Goal: Information Seeking & Learning: Learn about a topic

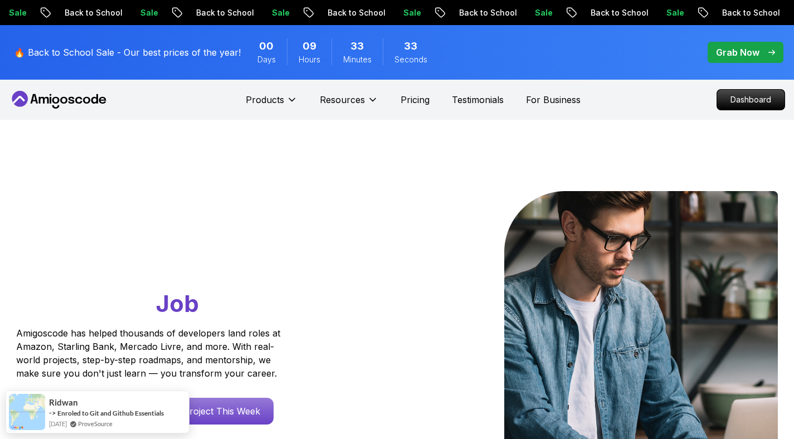
click at [655, 101] on nav "Products Resources Pricing Testimonials For Business Dashboard" at bounding box center [397, 100] width 776 height 40
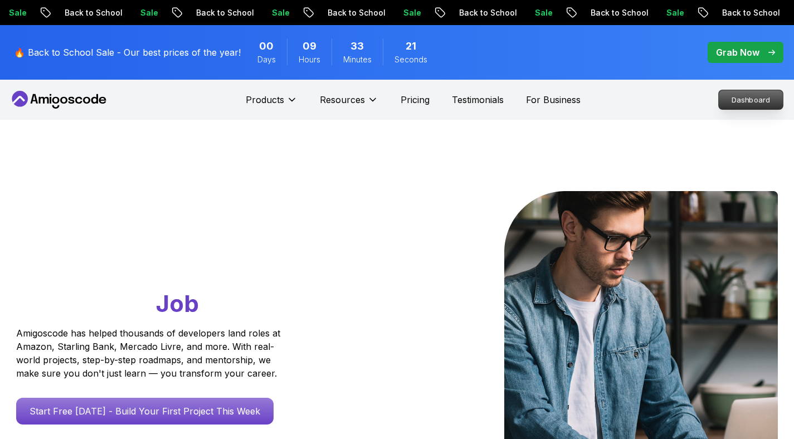
click at [750, 108] on p "Dashboard" at bounding box center [750, 99] width 64 height 19
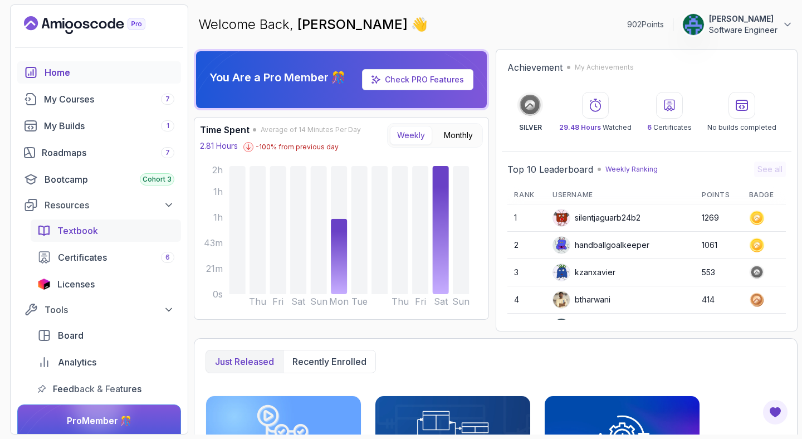
click at [85, 232] on span "Textbook" at bounding box center [77, 230] width 41 height 13
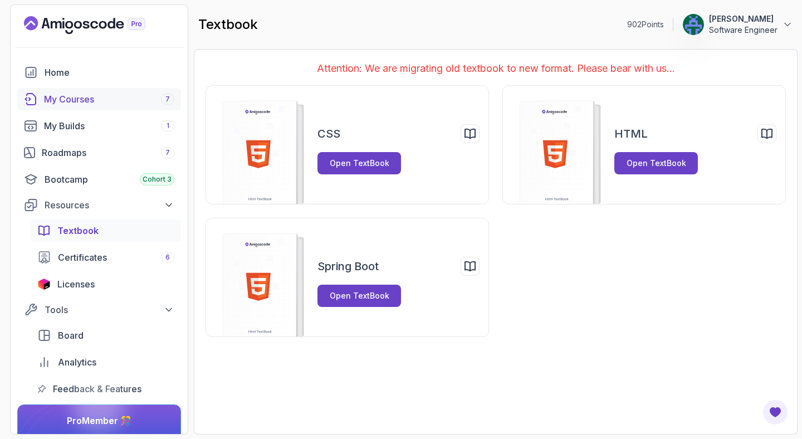
click at [79, 92] on div "My Courses 7" at bounding box center [109, 98] width 130 height 13
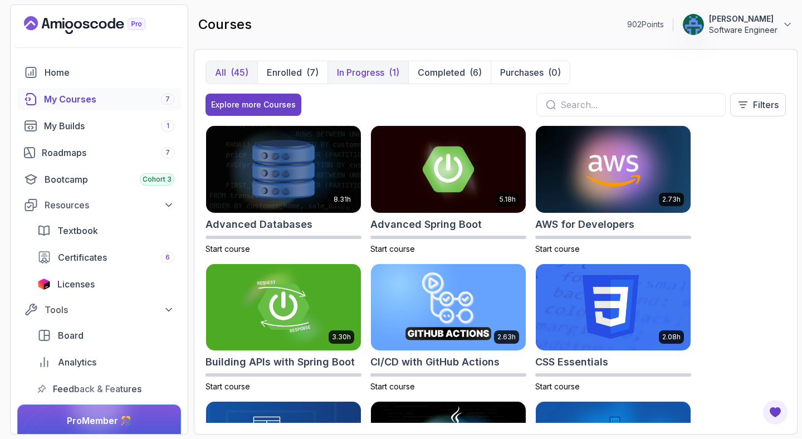
click at [355, 72] on p "In Progress" at bounding box center [360, 72] width 47 height 13
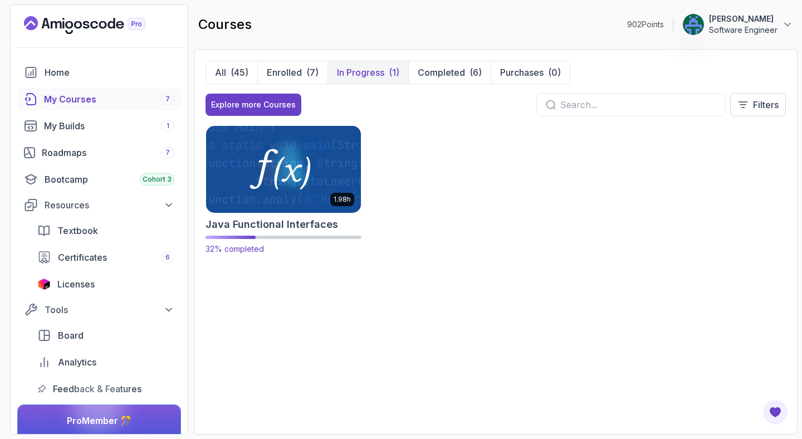
click at [320, 158] on img at bounding box center [283, 169] width 163 height 91
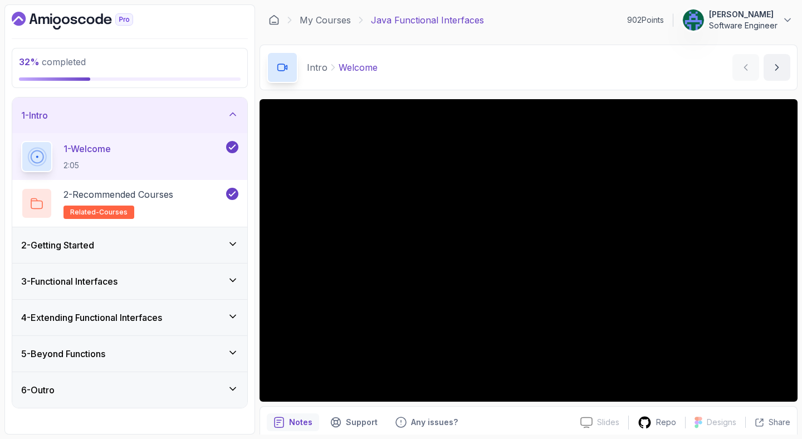
click at [460, 72] on div "Intro Welcome Welcome by [PERSON_NAME]" at bounding box center [529, 68] width 538 height 46
click at [109, 282] on h3 "3 - Functional Interfaces" at bounding box center [69, 281] width 96 height 13
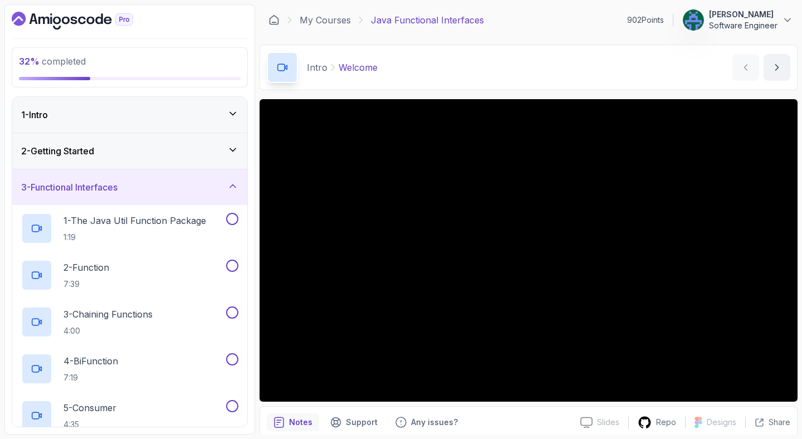
click at [144, 141] on div "2 - Getting Started" at bounding box center [129, 151] width 235 height 36
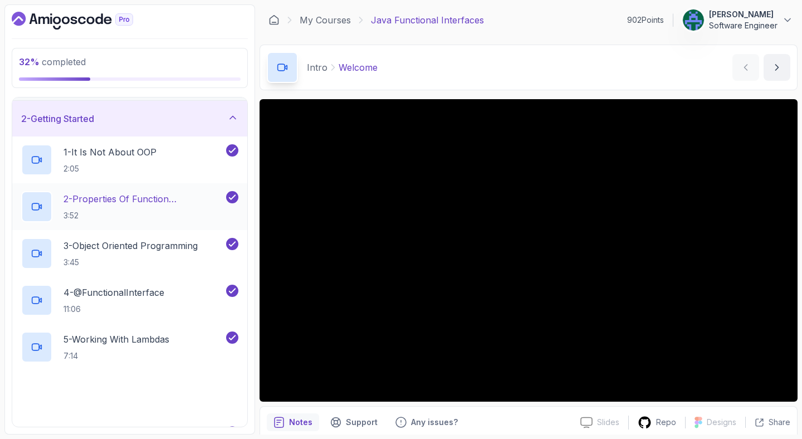
scroll to position [261, 0]
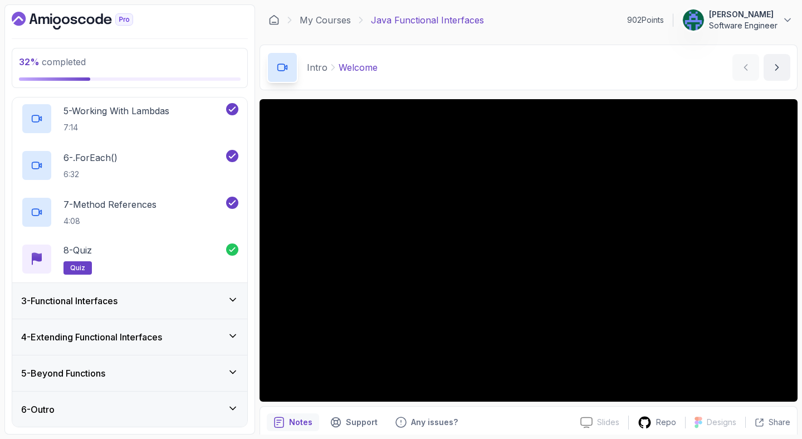
click at [118, 299] on h3 "3 - Functional Interfaces" at bounding box center [69, 300] width 96 height 13
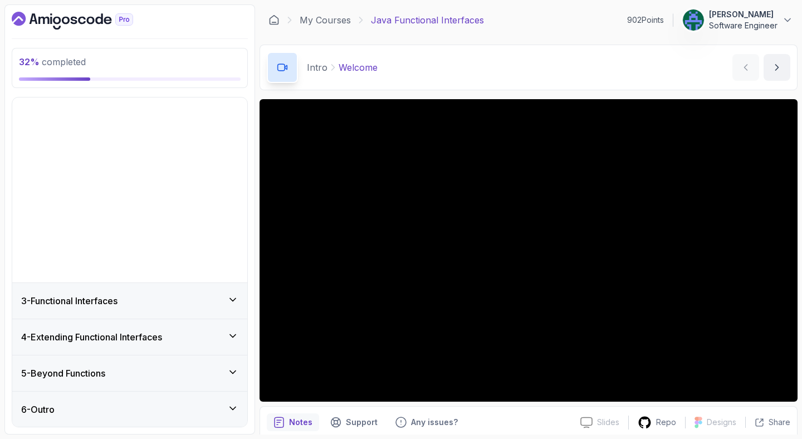
scroll to position [0, 0]
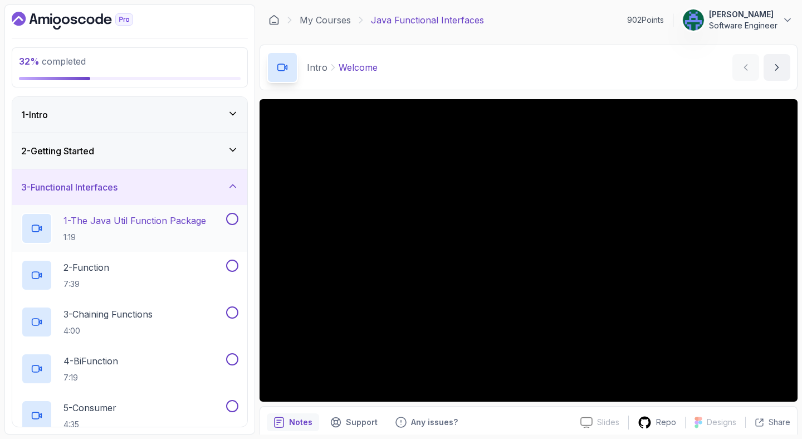
click at [114, 228] on h2 "1 - The Java Util Function Package 1:19" at bounding box center [134, 228] width 143 height 29
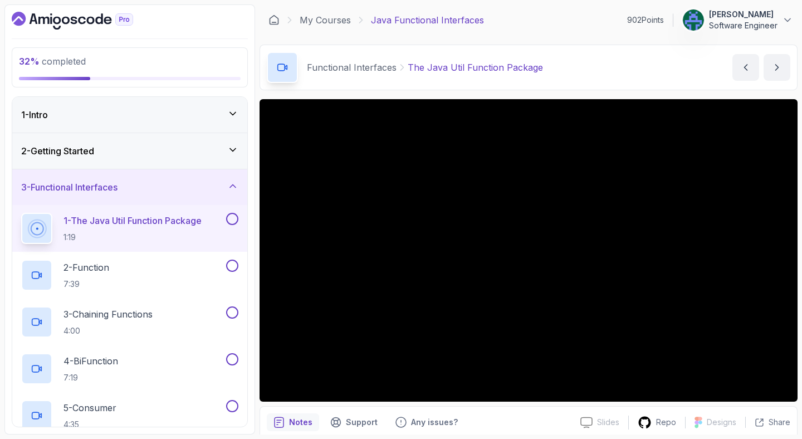
click at [194, 21] on div at bounding box center [130, 21] width 236 height 18
click at [575, 83] on div "Functional Interfaces The Java Util Function Package The Java Util Function Pac…" at bounding box center [529, 68] width 538 height 46
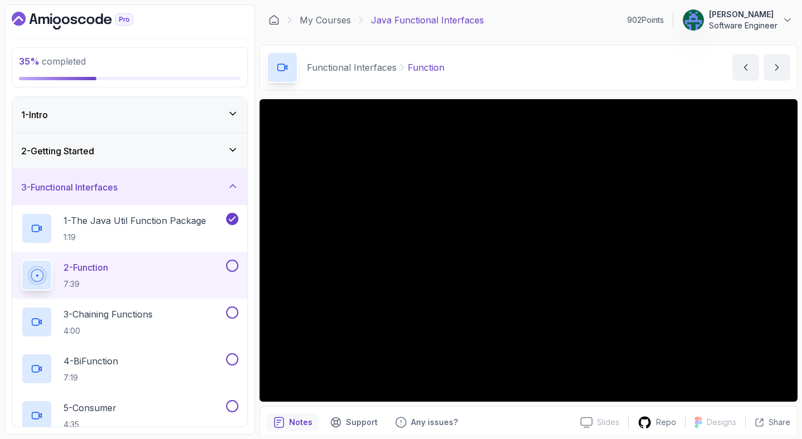
click at [634, 54] on div "Functional Interfaces Function Function by [PERSON_NAME]" at bounding box center [529, 68] width 538 height 46
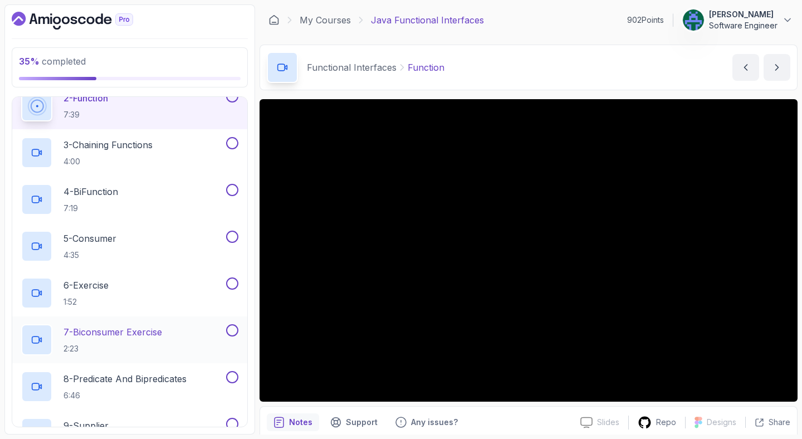
scroll to position [402, 0]
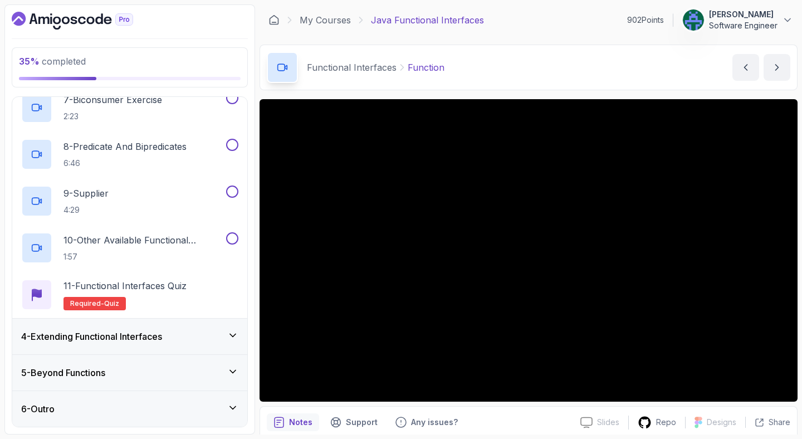
click at [173, 341] on div "4 - Extending Functional Interfaces" at bounding box center [129, 336] width 217 height 13
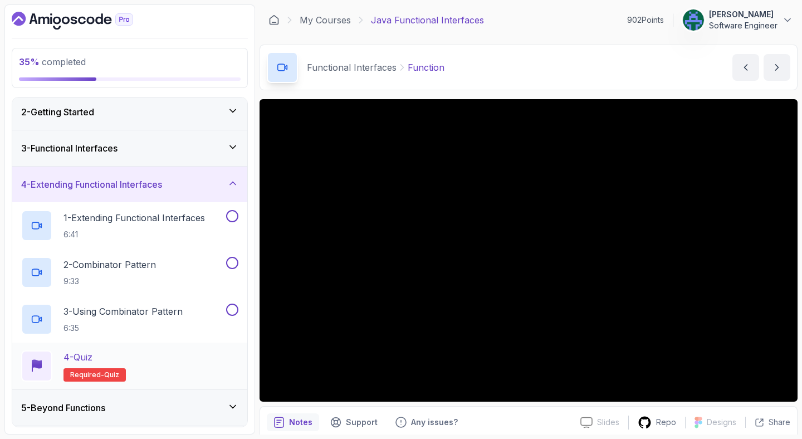
scroll to position [0, 0]
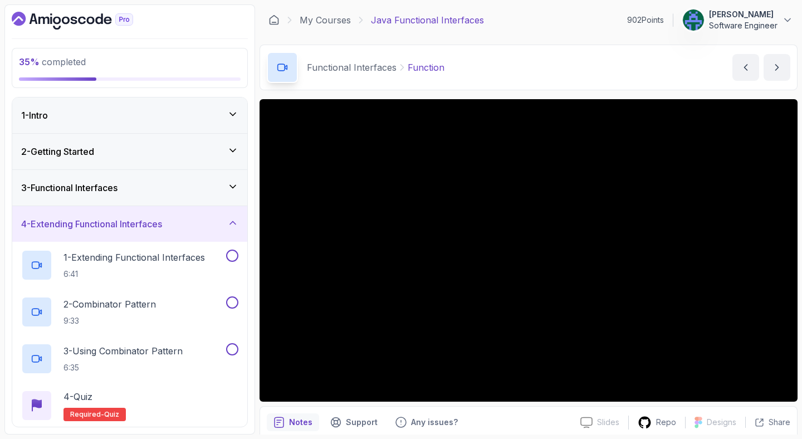
click at [182, 222] on div "4 - Extending Functional Interfaces" at bounding box center [129, 223] width 217 height 13
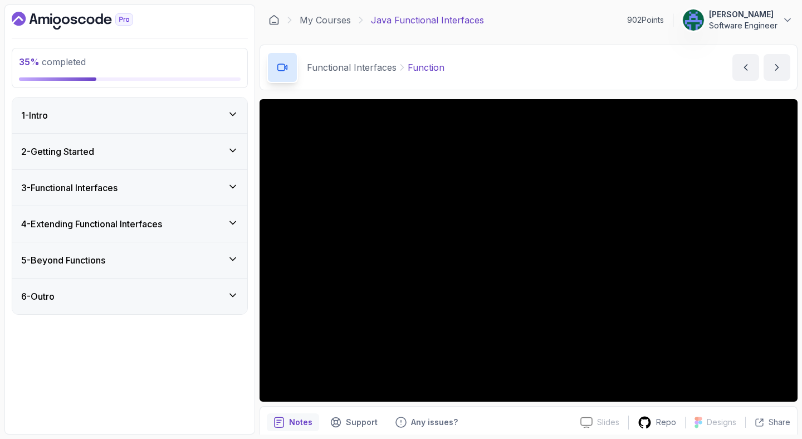
click at [153, 184] on div "3 - Functional Interfaces" at bounding box center [129, 187] width 217 height 13
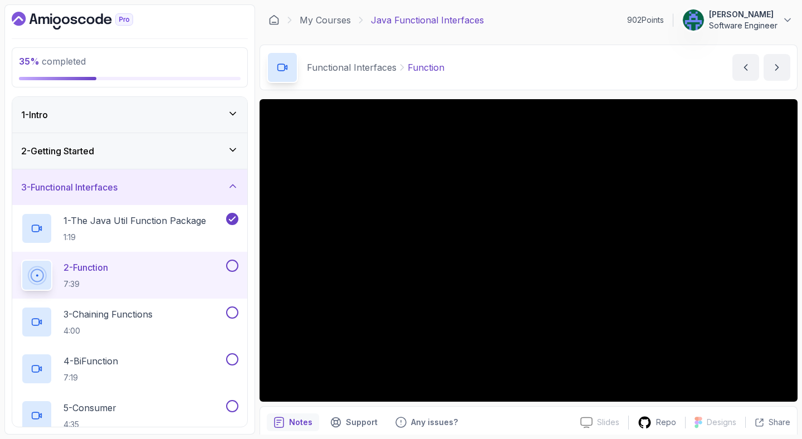
click at [576, 51] on div "Functional Interfaces Function Function by [PERSON_NAME]" at bounding box center [529, 68] width 538 height 46
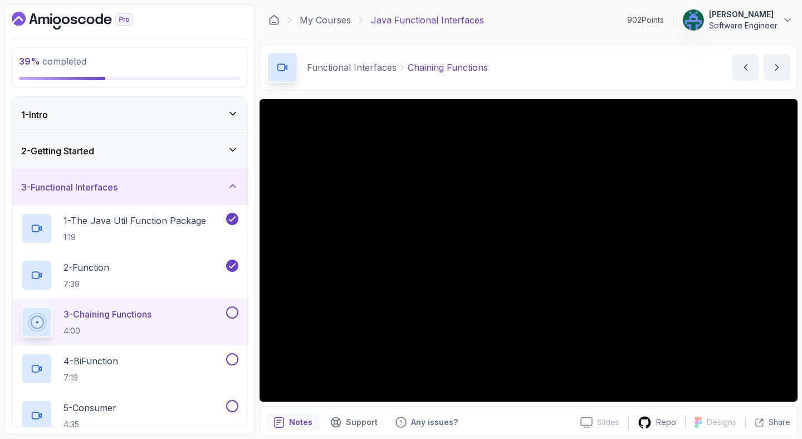
click at [579, 40] on main "My Courses Java Functional Interfaces 902 Points [PERSON_NAME] Software Enginee…" at bounding box center [529, 219] width 538 height 430
click at [535, 24] on div "My Courses Java Functional Interfaces 902 Points [PERSON_NAME] Software Engineer" at bounding box center [529, 19] width 538 height 31
click at [562, 37] on main "My Courses Java Functional Interfaces 902 Points [PERSON_NAME] Software Enginee…" at bounding box center [529, 219] width 538 height 430
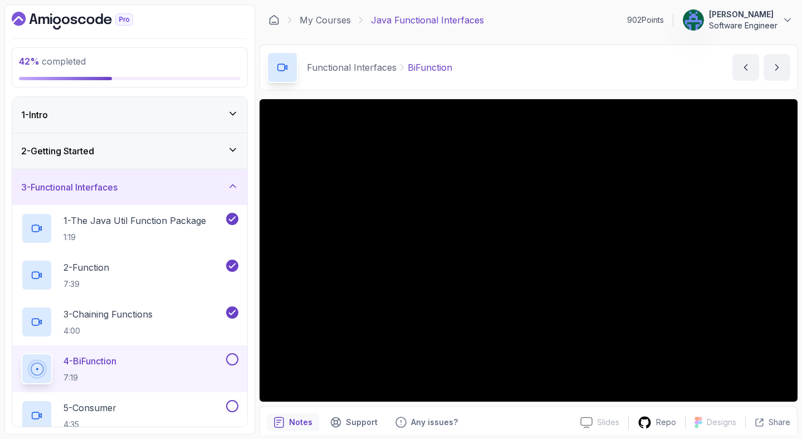
click at [538, 26] on div "My Courses Java Functional Interfaces 902 Points [PERSON_NAME] Software Engineer" at bounding box center [529, 19] width 538 height 31
click at [572, 62] on div "Functional Interfaces BiFunction BiFunction by [PERSON_NAME]" at bounding box center [529, 68] width 538 height 46
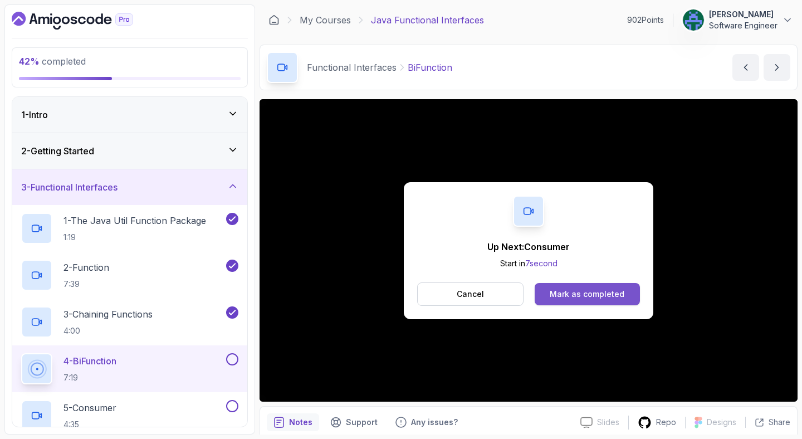
click at [570, 302] on button "Mark as completed" at bounding box center [587, 294] width 105 height 22
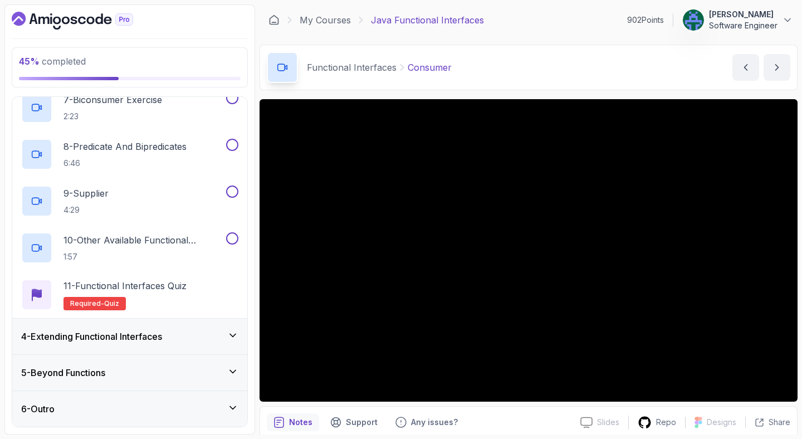
scroll to position [156, 0]
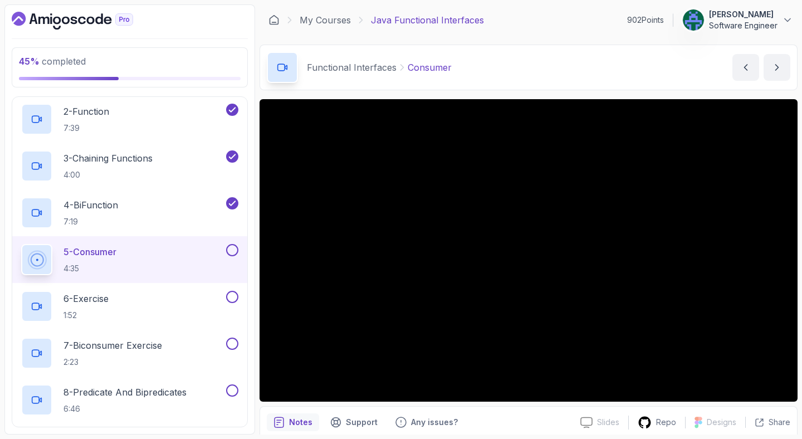
click at [578, 81] on div "Functional Interfaces Consumer Consumer by [PERSON_NAME]" at bounding box center [529, 68] width 538 height 46
click at [566, 80] on div "Functional Interfaces Consumer Consumer by [PERSON_NAME]" at bounding box center [529, 68] width 538 height 46
click at [517, 58] on div "Functional Interfaces Consumer Consumer by [PERSON_NAME]" at bounding box center [529, 68] width 538 height 46
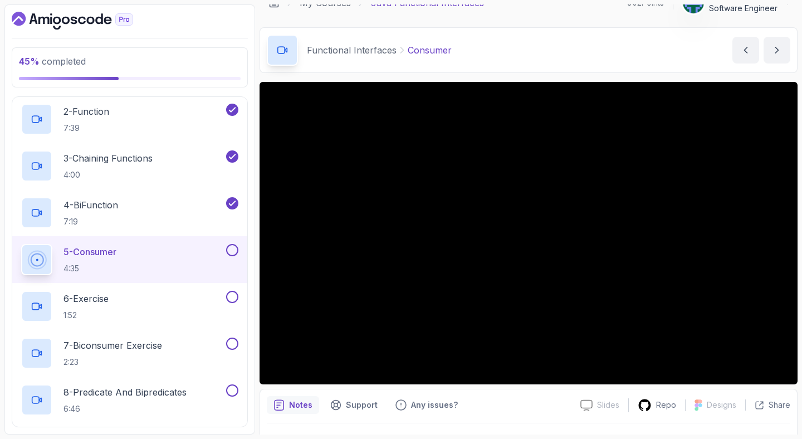
scroll to position [0, 0]
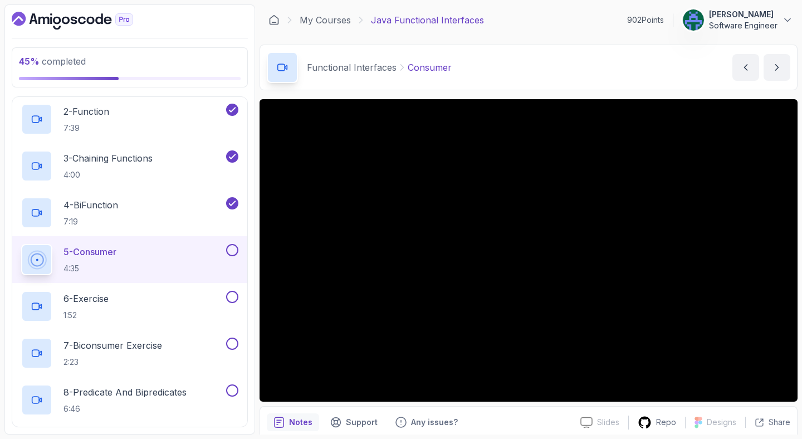
click at [561, 49] on div "Functional Interfaces Consumer Consumer by [PERSON_NAME]" at bounding box center [529, 68] width 538 height 46
click at [600, 51] on div "Functional Interfaces Consumer Consumer by [PERSON_NAME]" at bounding box center [529, 68] width 538 height 46
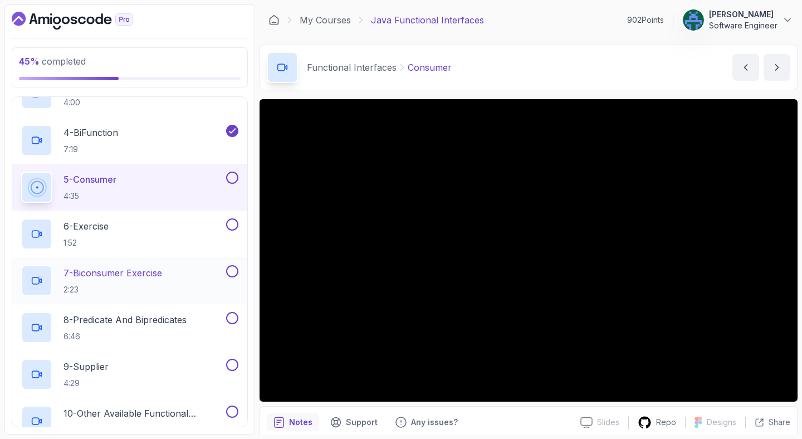
scroll to position [227, 0]
click at [567, 70] on div "Functional Interfaces Consumer Consumer by [PERSON_NAME]" at bounding box center [529, 68] width 538 height 46
click at [566, 72] on div "Functional Interfaces Consumer Consumer by [PERSON_NAME]" at bounding box center [529, 68] width 538 height 46
click at [562, 80] on div "Functional Interfaces Consumer Consumer by [PERSON_NAME]" at bounding box center [529, 68] width 538 height 46
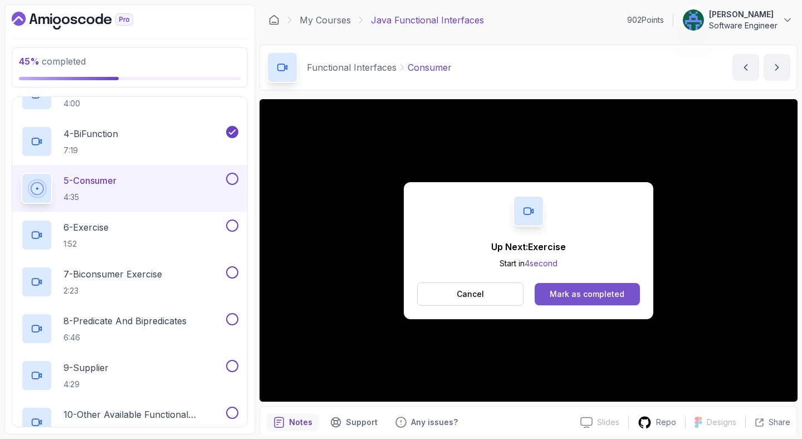
click at [578, 291] on div "Mark as completed" at bounding box center [587, 293] width 75 height 11
